Goal: Book appointment/travel/reservation

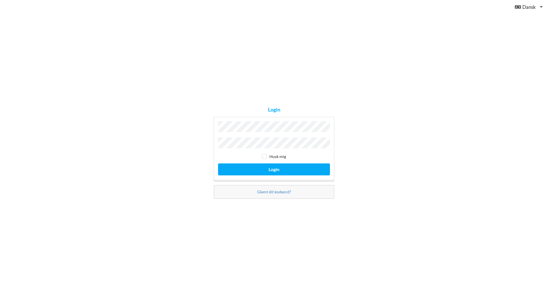
click at [90, 174] on div "Login Husk mig Login Glemt dit kodeord?" at bounding box center [274, 153] width 548 height 306
click at [283, 167] on button "Login" at bounding box center [274, 170] width 112 height 12
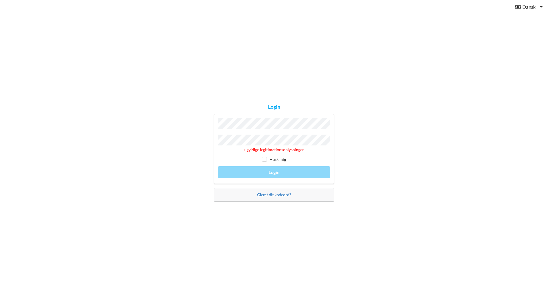
click at [269, 192] on link "Glemt dit kodeord?" at bounding box center [274, 194] width 34 height 5
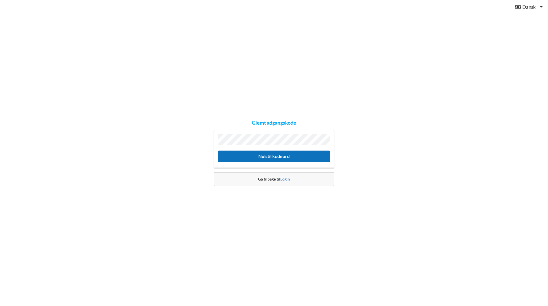
click at [260, 157] on button "Nulstil kodeord" at bounding box center [274, 157] width 112 height 12
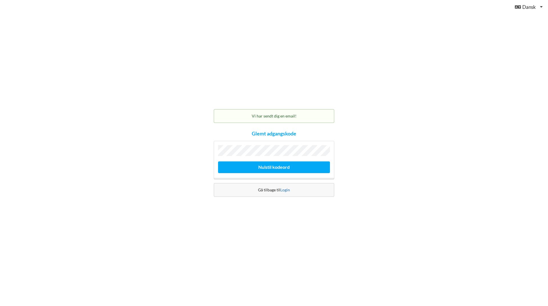
click at [285, 189] on link "Login" at bounding box center [285, 190] width 10 height 5
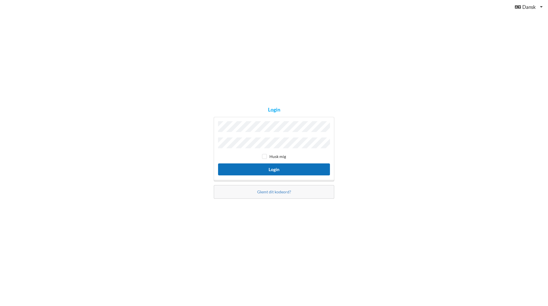
click at [240, 166] on button "Login" at bounding box center [274, 170] width 112 height 12
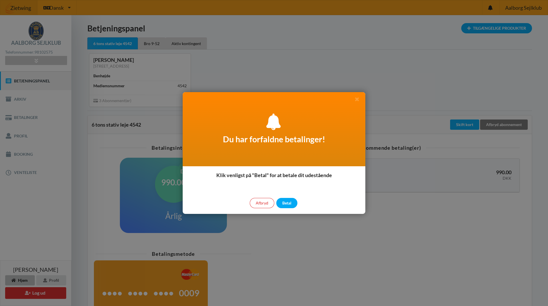
click at [310, 66] on div at bounding box center [274, 153] width 548 height 306
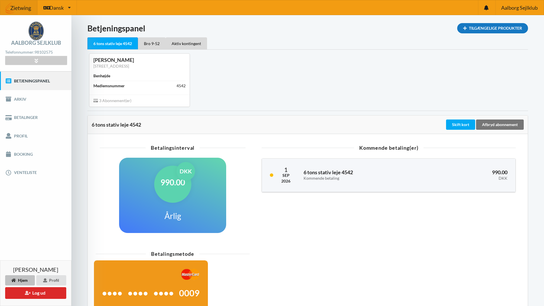
click at [496, 27] on div "Tilgængelige Produkter" at bounding box center [492, 28] width 71 height 10
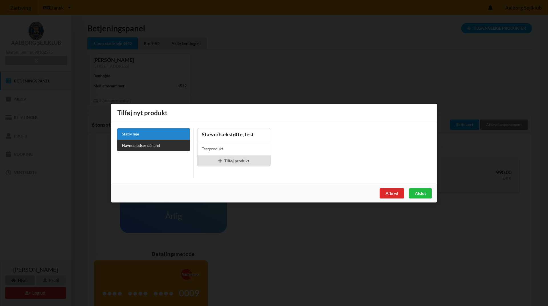
click at [148, 145] on link "Havnepladser på land" at bounding box center [153, 145] width 73 height 11
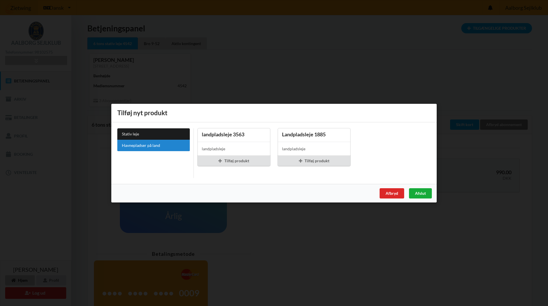
click at [418, 192] on div "Afslut" at bounding box center [420, 193] width 23 height 10
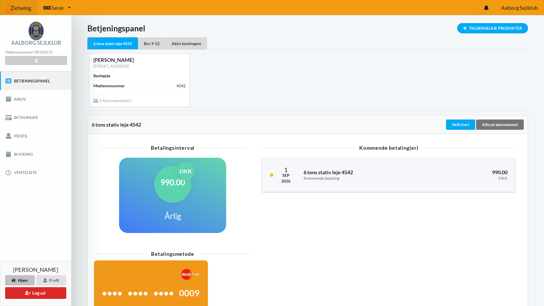
scroll to position [57, 0]
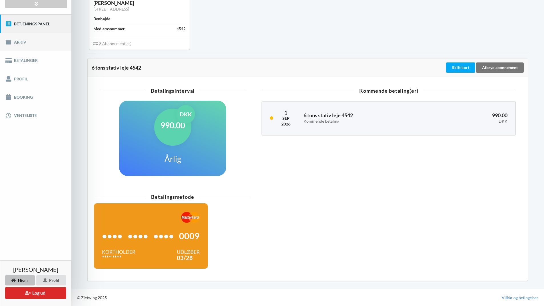
click at [24, 40] on link "Arkiv" at bounding box center [35, 42] width 71 height 18
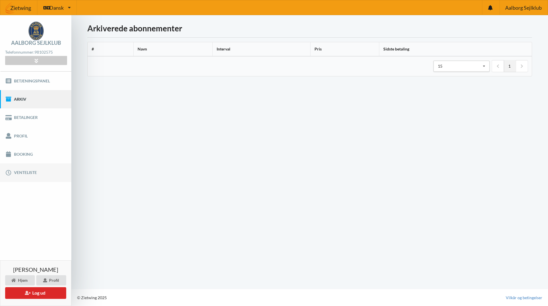
click at [21, 171] on link "Venteliste" at bounding box center [35, 173] width 71 height 18
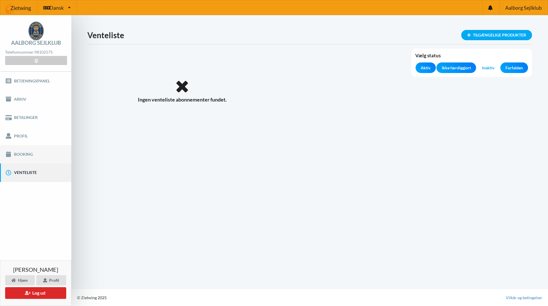
click at [23, 154] on link "Booking" at bounding box center [35, 154] width 71 height 18
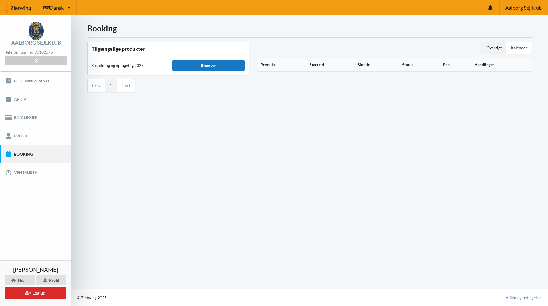
click at [202, 65] on div "Reserver" at bounding box center [208, 66] width 73 height 10
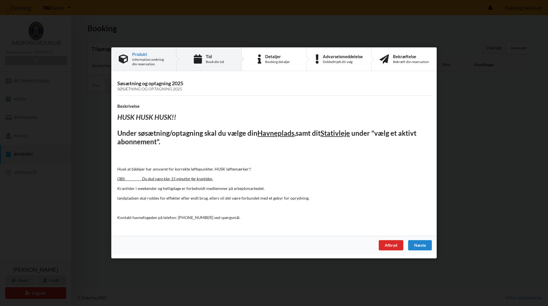
click at [214, 58] on div "Tid" at bounding box center [215, 56] width 18 height 5
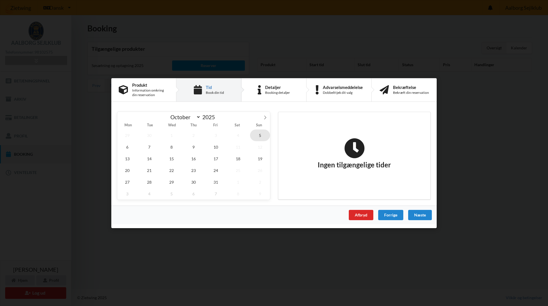
click at [258, 134] on span "5" at bounding box center [260, 135] width 20 height 12
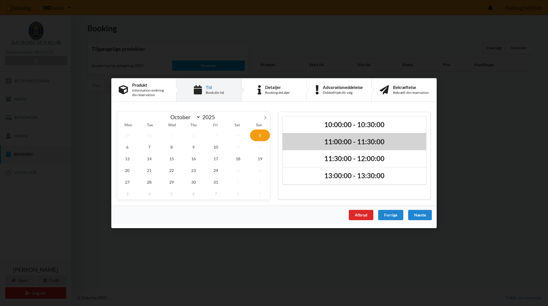
click at [346, 140] on h2 "11:00:00 - 11:30:00" at bounding box center [355, 141] width 136 height 9
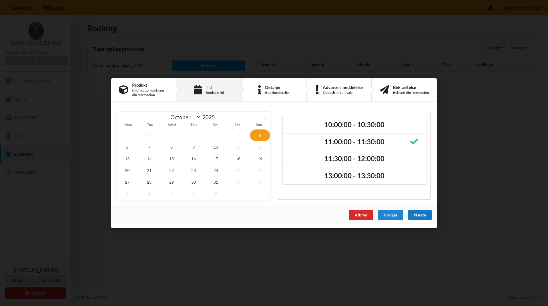
click at [418, 214] on div "Næste" at bounding box center [420, 215] width 24 height 10
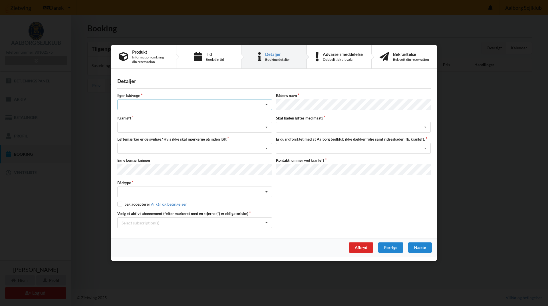
click at [215, 104] on div "Intet valg ja nej" at bounding box center [194, 105] width 155 height 11
click at [144, 136] on div "nej" at bounding box center [195, 136] width 154 height 11
click at [152, 124] on div "Søsætning Optagning" at bounding box center [194, 127] width 155 height 11
click at [134, 147] on div "Optagning" at bounding box center [195, 148] width 154 height 11
click at [138, 148] on div "Nej, jeg kontakter havnekontoret inden løft og får dem sat på Ja, mine mærker e…" at bounding box center [194, 148] width 155 height 11
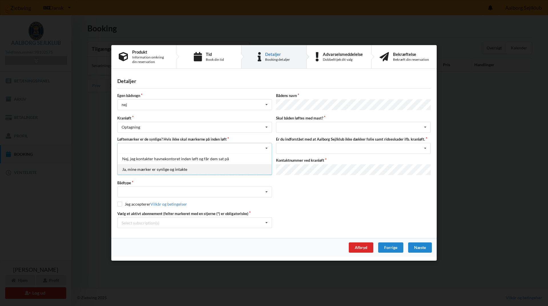
click at [141, 168] on div "Ja, mine mærker er synlige og intakte" at bounding box center [195, 169] width 154 height 11
click at [148, 192] on div "Intet valgt Sejlbåd Motorbåd Motorsejler [PERSON_NAME]" at bounding box center [194, 192] width 155 height 11
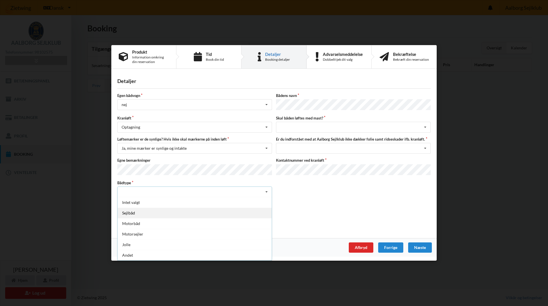
click at [136, 210] on div "Sejlbåd" at bounding box center [195, 213] width 154 height 11
click at [119, 202] on input "checkbox" at bounding box center [119, 204] width 5 height 5
checkbox input "true"
click at [299, 125] on div "intet valg ja nej" at bounding box center [353, 127] width 155 height 11
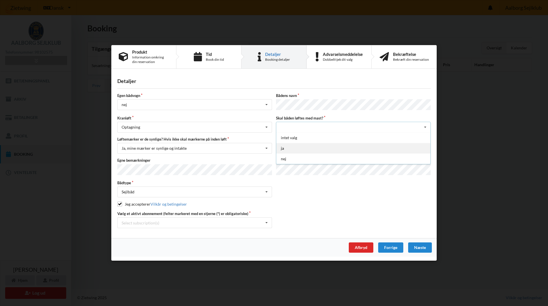
click at [292, 149] on div "ja" at bounding box center [353, 148] width 154 height 11
click at [295, 148] on div "Jeg har tæpper med og tager selv ansvaret for eventuelle folie samt ridseskader…" at bounding box center [353, 148] width 155 height 11
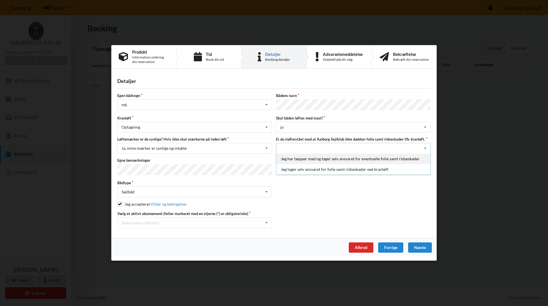
click at [294, 158] on div "Jeg har tæpper med og tager selv ansvaret for eventuelle folie samt ridseskader" at bounding box center [353, 159] width 154 height 11
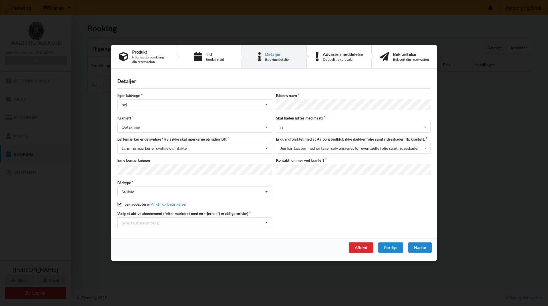
click at [305, 198] on div "Egen bådvogn nej Intet valg ja nej Bådens navn Kranløft Optagning Søsætning Opt…" at bounding box center [273, 160] width 313 height 135
click at [182, 222] on div "Select subscription(s) * 6 tons stativ leje 4542 * Bro 9-52 Aktiv kontingent" at bounding box center [194, 223] width 155 height 11
click at [149, 231] on div "* 6 tons stativ leje 4542" at bounding box center [195, 233] width 154 height 11
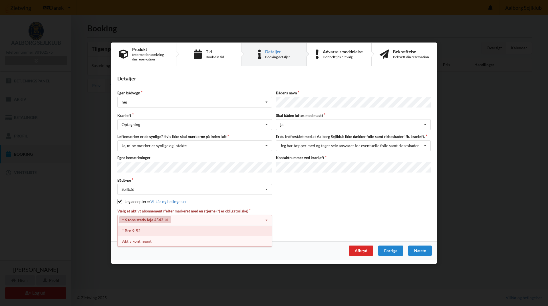
click at [152, 231] on div "* Bro 9-52" at bounding box center [195, 231] width 154 height 11
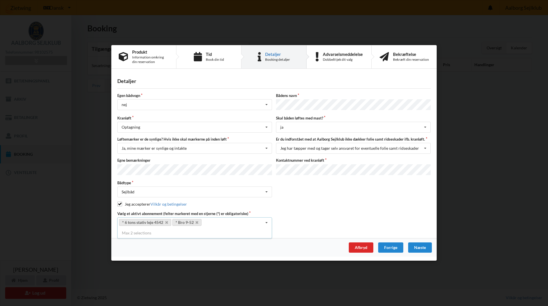
click at [264, 221] on icon at bounding box center [266, 223] width 9 height 11
click at [265, 221] on icon at bounding box center [266, 223] width 9 height 11
click at [297, 212] on div "Vælg et aktivt abonnement (felter markeret med en stjerne (*) er obligatoriske)…" at bounding box center [273, 219] width 317 height 17
click at [267, 222] on icon at bounding box center [266, 223] width 9 height 11
click at [196, 221] on icon at bounding box center [197, 223] width 3 height 4
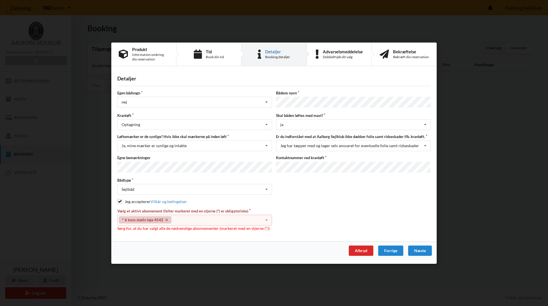
click at [165, 218] on link "* 6 tons stativ leje 4542" at bounding box center [145, 220] width 52 height 7
click at [166, 218] on icon at bounding box center [166, 220] width 3 height 4
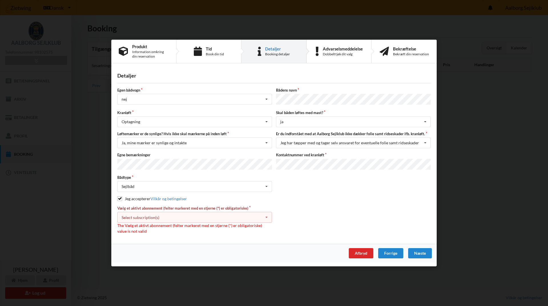
click at [266, 215] on icon at bounding box center [266, 217] width 9 height 11
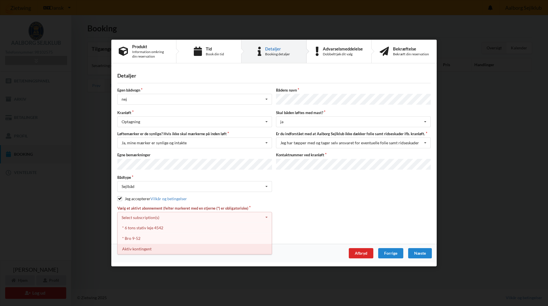
click at [150, 247] on div "Aktiv kontingent" at bounding box center [195, 249] width 154 height 11
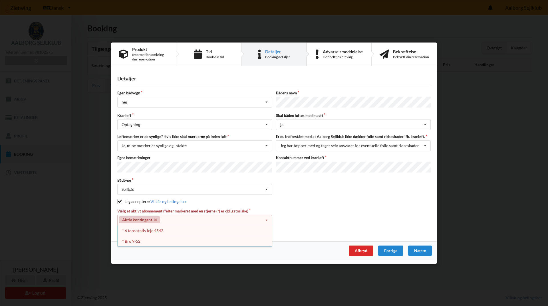
click at [325, 219] on div "Vælg et aktivt abonnement (felter markeret med en stjerne (*) er obligatoriske)…" at bounding box center [273, 220] width 317 height 23
click at [416, 248] on div "Næste" at bounding box center [420, 250] width 24 height 10
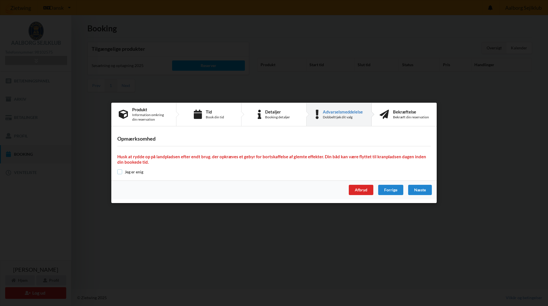
click at [118, 172] on input "checkbox" at bounding box center [119, 172] width 5 height 5
click at [419, 189] on div "Næste" at bounding box center [420, 190] width 24 height 10
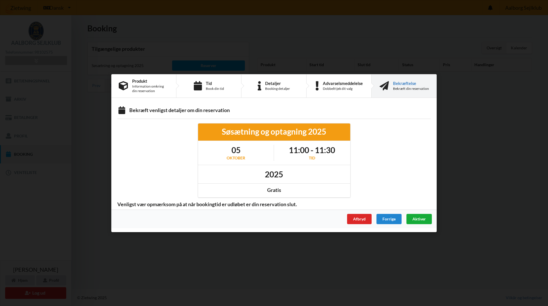
click at [419, 218] on span "Aktiver" at bounding box center [418, 218] width 13 height 5
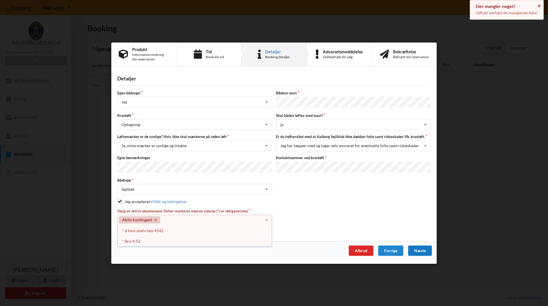
click at [417, 248] on div "Næste" at bounding box center [420, 250] width 24 height 10
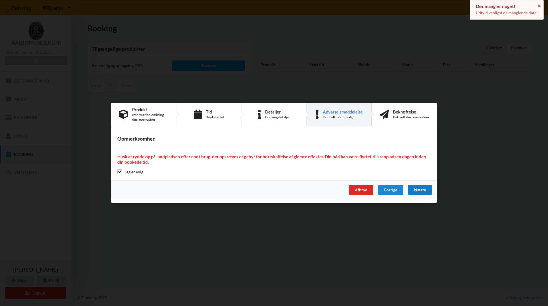
click at [422, 192] on div "Næste" at bounding box center [420, 190] width 24 height 10
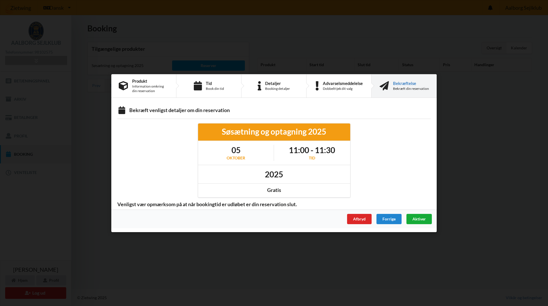
click at [413, 220] on span "Aktiver" at bounding box center [418, 218] width 13 height 5
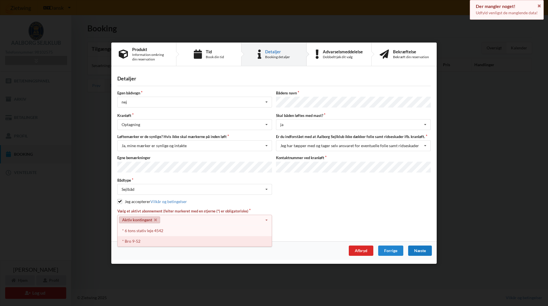
click at [150, 242] on div "* Bro 9-52" at bounding box center [195, 241] width 154 height 11
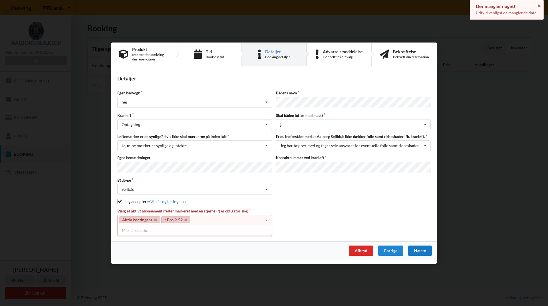
click at [146, 228] on div "Max 2 selections" at bounding box center [194, 231] width 155 height 10
click at [266, 217] on icon at bounding box center [266, 220] width 9 height 11
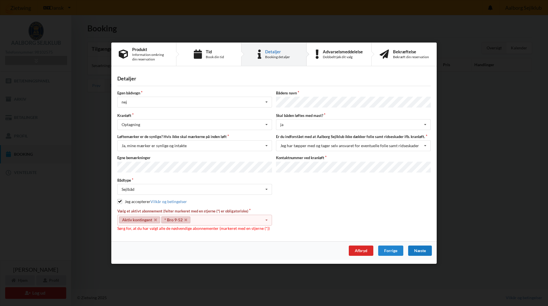
click at [265, 219] on icon at bounding box center [266, 220] width 9 height 11
click at [186, 218] on icon at bounding box center [185, 220] width 3 height 4
click at [155, 218] on icon at bounding box center [155, 220] width 3 height 4
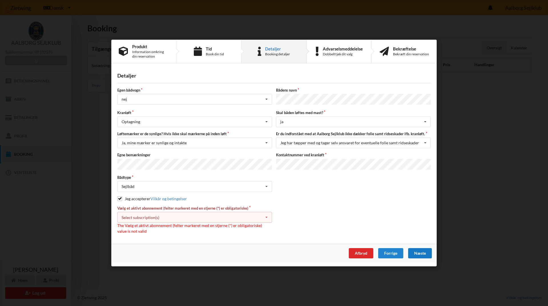
click at [266, 215] on icon at bounding box center [266, 217] width 9 height 11
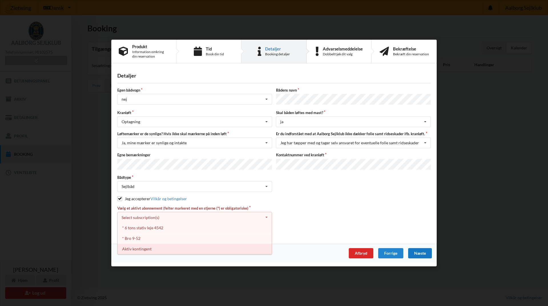
click at [128, 246] on div "Aktiv kontingent" at bounding box center [195, 249] width 154 height 11
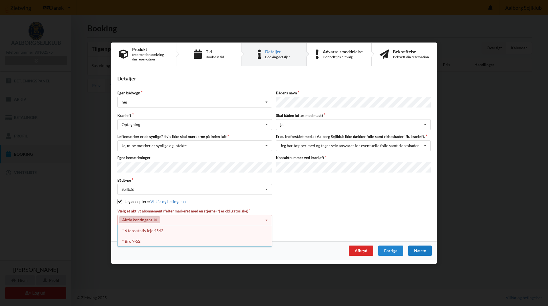
click at [419, 248] on div "Næste" at bounding box center [420, 250] width 24 height 10
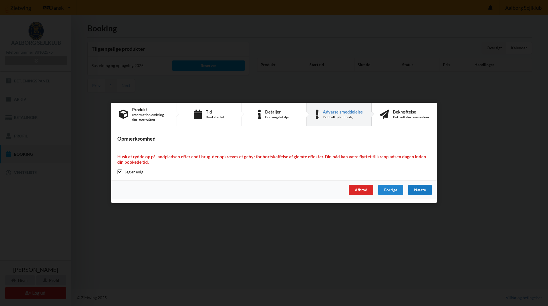
click at [422, 188] on div "Næste" at bounding box center [420, 190] width 24 height 10
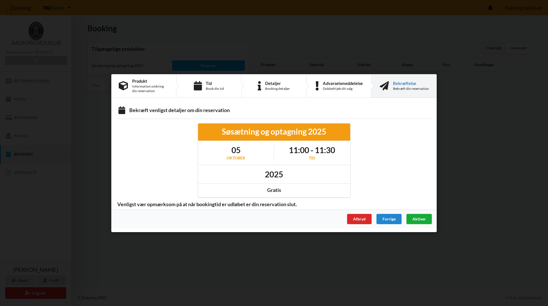
click at [417, 216] on div "Aktiver" at bounding box center [418, 219] width 25 height 10
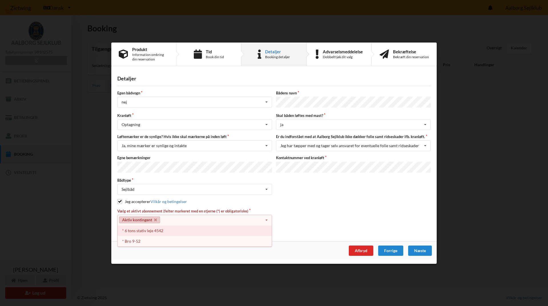
click at [138, 228] on div "* 6 tons stativ leje 4542" at bounding box center [195, 231] width 154 height 11
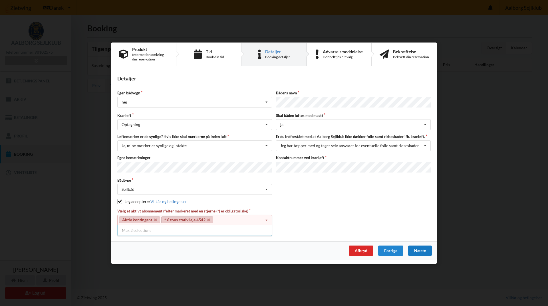
click at [425, 248] on div "Næste" at bounding box center [420, 250] width 24 height 10
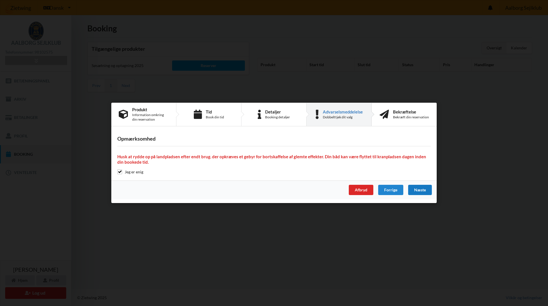
click at [425, 190] on div "Næste" at bounding box center [420, 190] width 24 height 10
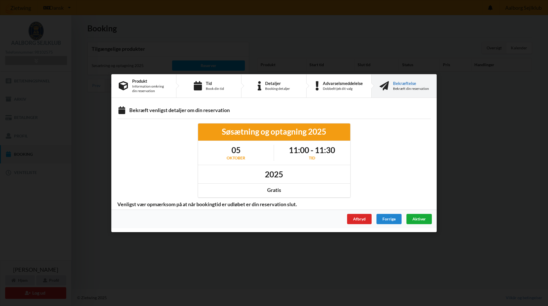
click at [417, 219] on span "Aktiver" at bounding box center [418, 218] width 13 height 5
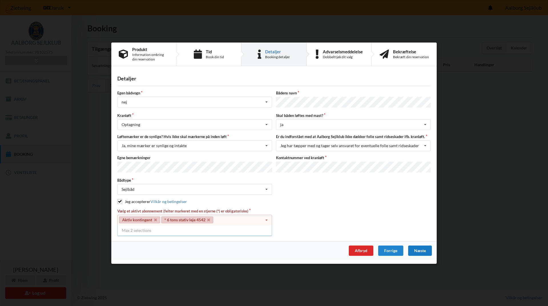
click at [362, 202] on div "Jeg accepterer Vilkår og betingelser" at bounding box center [273, 202] width 313 height 6
click at [208, 218] on icon at bounding box center [208, 220] width 3 height 4
click at [155, 219] on icon at bounding box center [155, 220] width 3 height 4
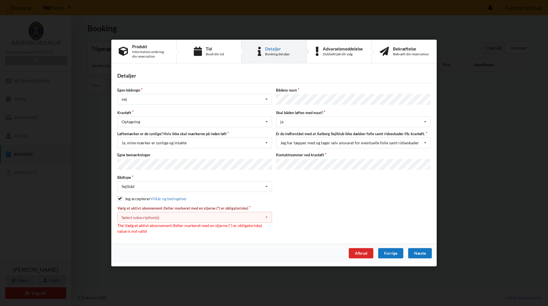
click at [392, 251] on div "Forrige" at bounding box center [390, 253] width 25 height 10
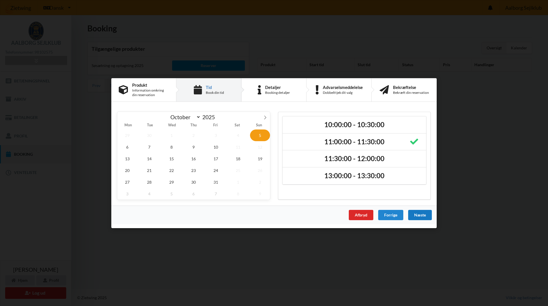
click at [419, 213] on div "Næste" at bounding box center [420, 215] width 24 height 10
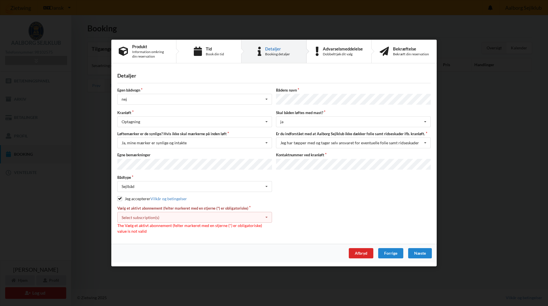
click at [266, 216] on icon at bounding box center [266, 217] width 9 height 11
click at [145, 216] on div "Select subscription(s)" at bounding box center [141, 217] width 38 height 5
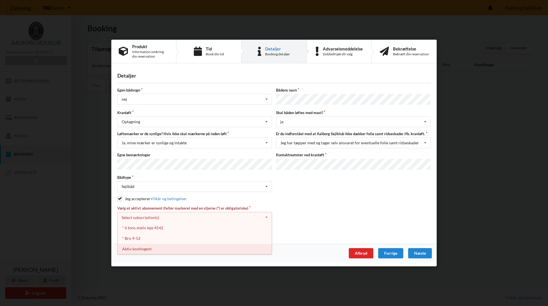
click at [139, 246] on div "Aktiv kontingent" at bounding box center [195, 249] width 154 height 11
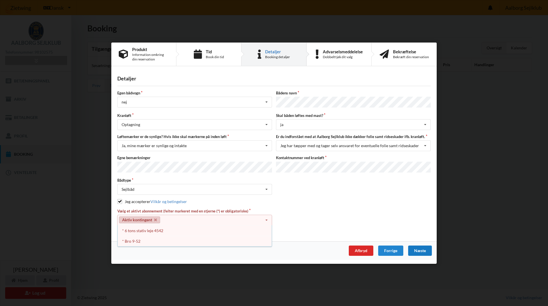
click at [418, 249] on div "Næste" at bounding box center [420, 250] width 24 height 10
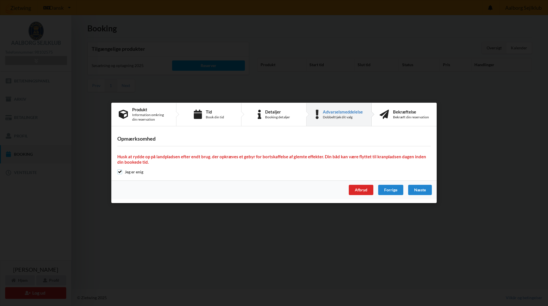
click at [120, 172] on input "checkbox" at bounding box center [119, 172] width 5 height 5
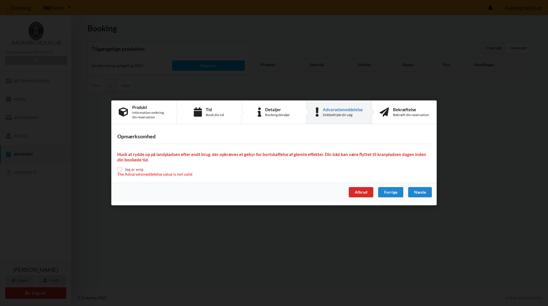
click at [120, 172] on input "checkbox" at bounding box center [119, 169] width 5 height 5
checkbox input "true"
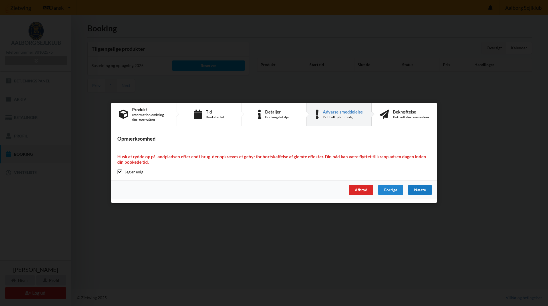
click at [421, 188] on div "Næste" at bounding box center [420, 190] width 24 height 10
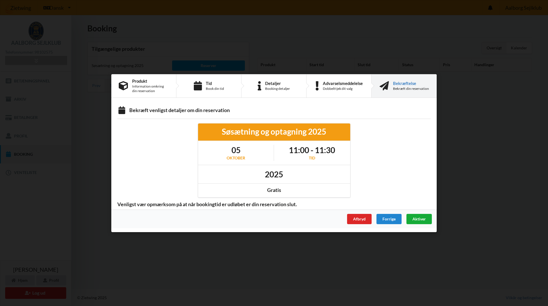
click at [416, 219] on span "Aktiver" at bounding box center [418, 218] width 13 height 5
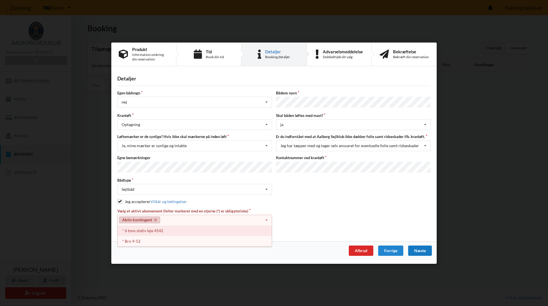
click at [148, 228] on div "* 6 tons stativ leje 4542" at bounding box center [195, 231] width 154 height 11
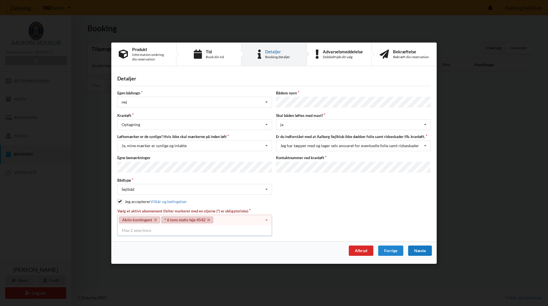
click at [420, 249] on div "Næste" at bounding box center [420, 250] width 24 height 10
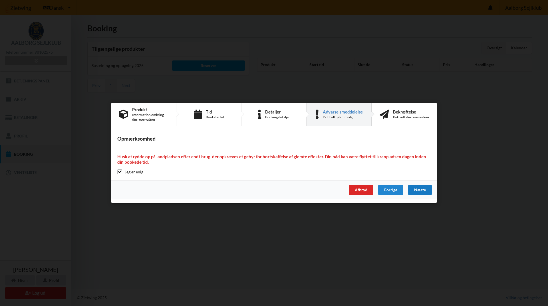
click at [418, 190] on div "Næste" at bounding box center [420, 190] width 24 height 10
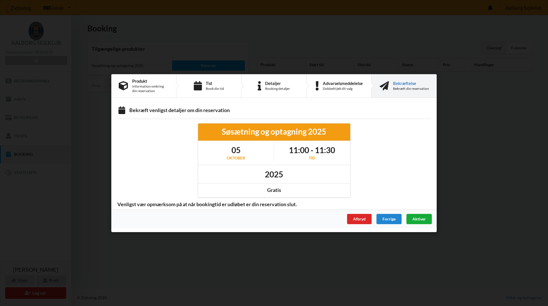
click at [416, 221] on div "Aktiver" at bounding box center [418, 219] width 25 height 10
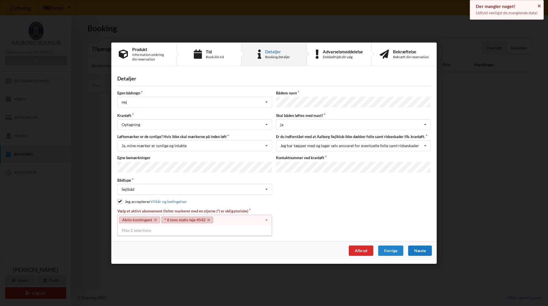
click at [268, 219] on icon at bounding box center [266, 220] width 9 height 11
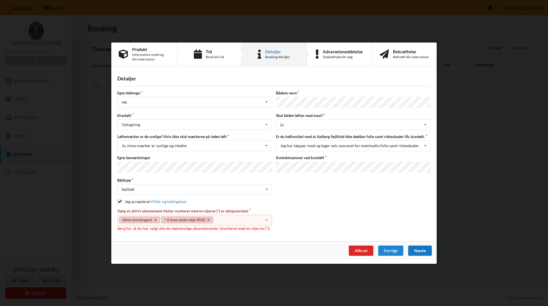
click at [267, 218] on icon at bounding box center [266, 220] width 9 height 11
click at [299, 219] on div "Vælg et aktivt abonnement (felter markeret med en stjerne (*) er obligatoriske)…" at bounding box center [273, 220] width 317 height 23
click at [425, 142] on icon at bounding box center [425, 146] width 9 height 11
click at [376, 191] on div "Bådtype Sejlbåd Intet valgt Sejlbåd Motorbåd Motorsejler Jolle Andet" at bounding box center [273, 186] width 317 height 17
click at [265, 218] on icon at bounding box center [266, 220] width 9 height 11
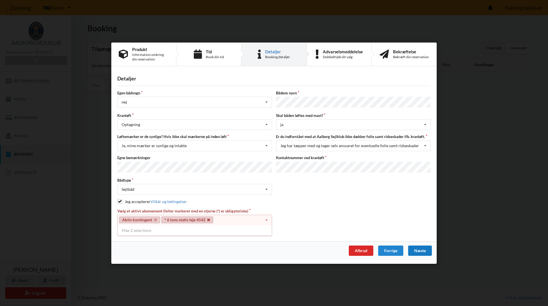
click at [208, 218] on icon at bounding box center [208, 220] width 3 height 4
click at [154, 217] on link "Aktiv kontingent" at bounding box center [139, 220] width 41 height 7
click at [156, 218] on icon at bounding box center [155, 220] width 3 height 4
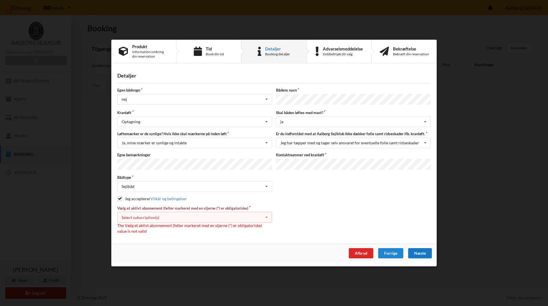
click at [265, 216] on icon at bounding box center [266, 217] width 9 height 11
click at [149, 227] on div "* 6 tons stativ leje 4542" at bounding box center [195, 228] width 154 height 11
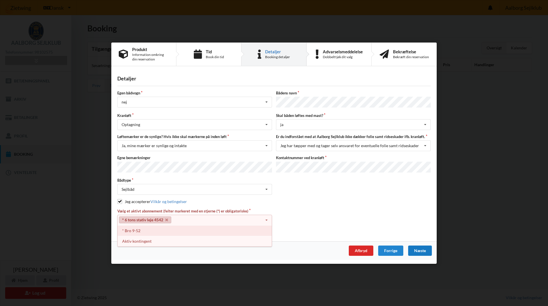
click at [134, 227] on div "* Bro 9-52" at bounding box center [195, 231] width 154 height 11
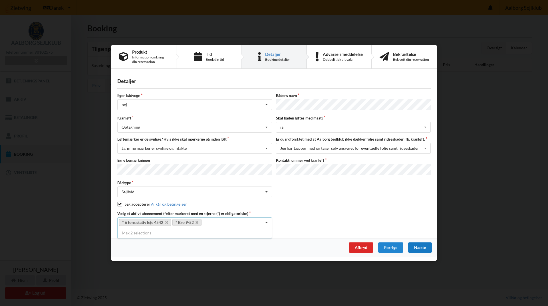
click at [418, 245] on div "Næste" at bounding box center [420, 248] width 24 height 10
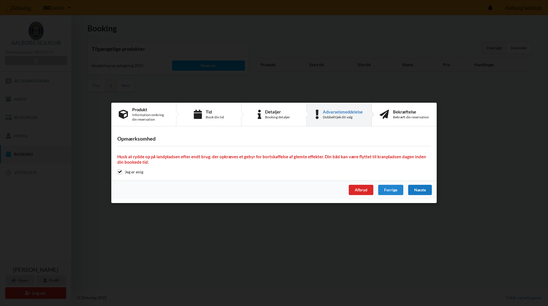
click at [418, 189] on div "Næste" at bounding box center [420, 190] width 24 height 10
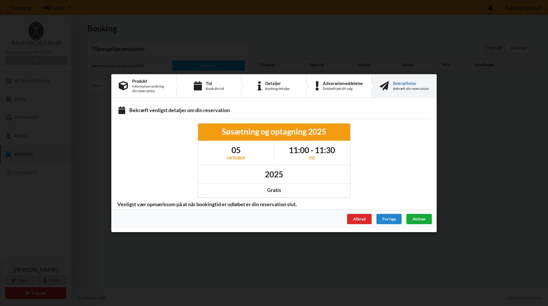
click at [416, 218] on span "Aktiver" at bounding box center [418, 218] width 13 height 5
